Goal: Transaction & Acquisition: Purchase product/service

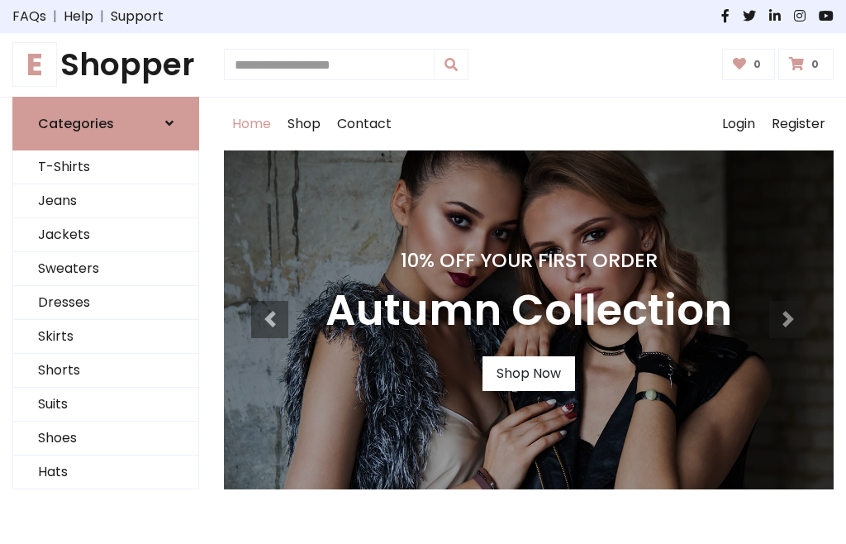
click at [423, 272] on h4 "10% Off Your First Order" at bounding box center [529, 260] width 407 height 23
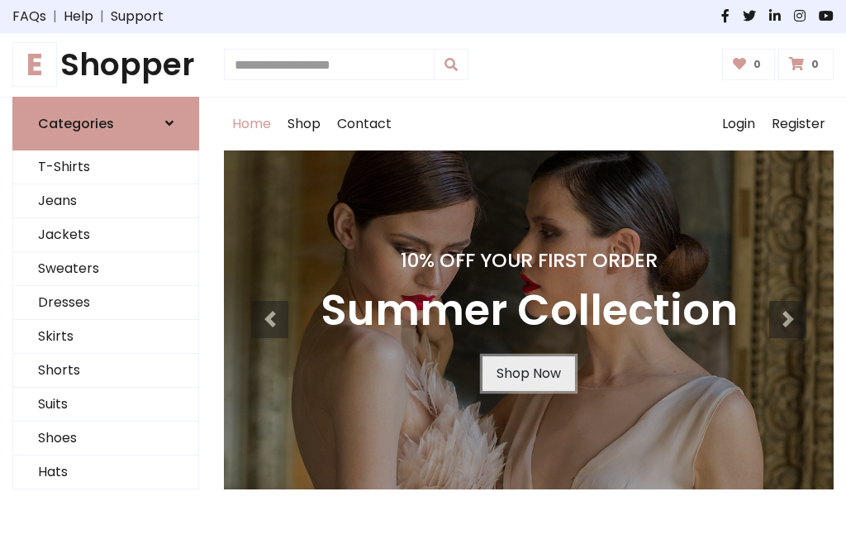
click at [528, 373] on link "Shop Now" at bounding box center [529, 373] width 93 height 35
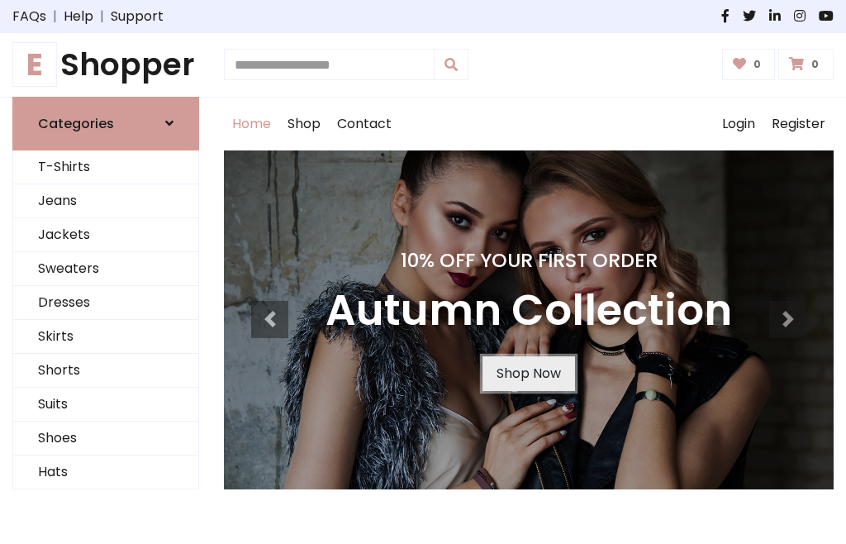
click at [528, 373] on link "Shop Now" at bounding box center [529, 373] width 93 height 35
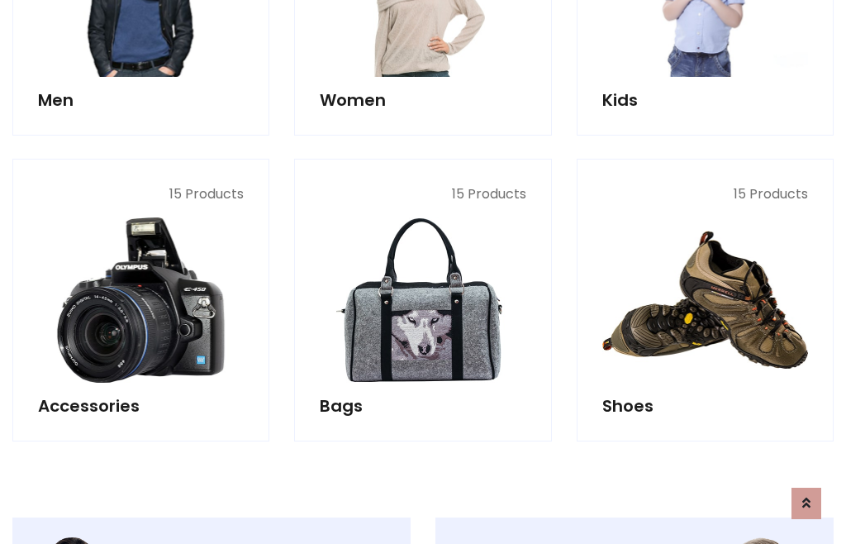
scroll to position [1648, 0]
